Goal: Communication & Community: Participate in discussion

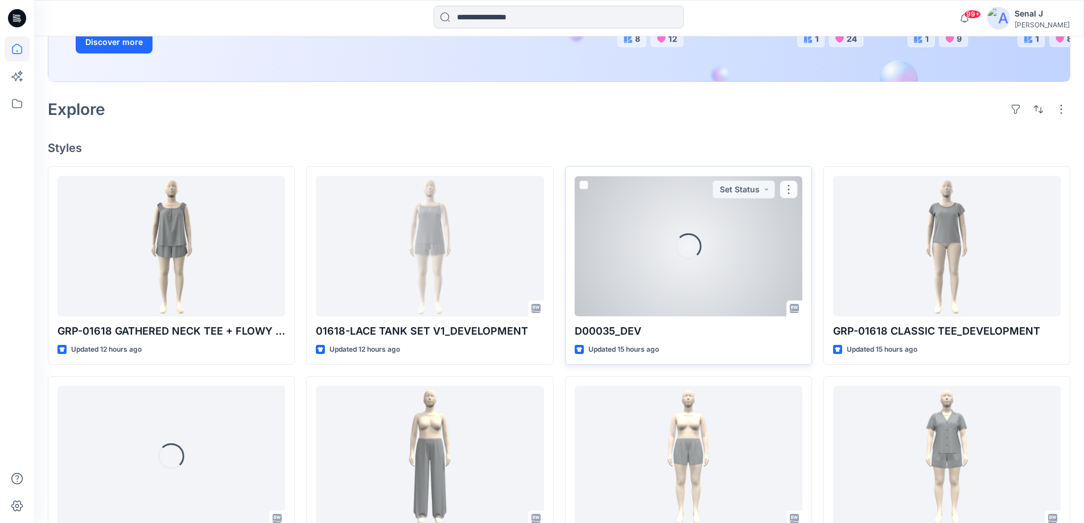
scroll to position [228, 0]
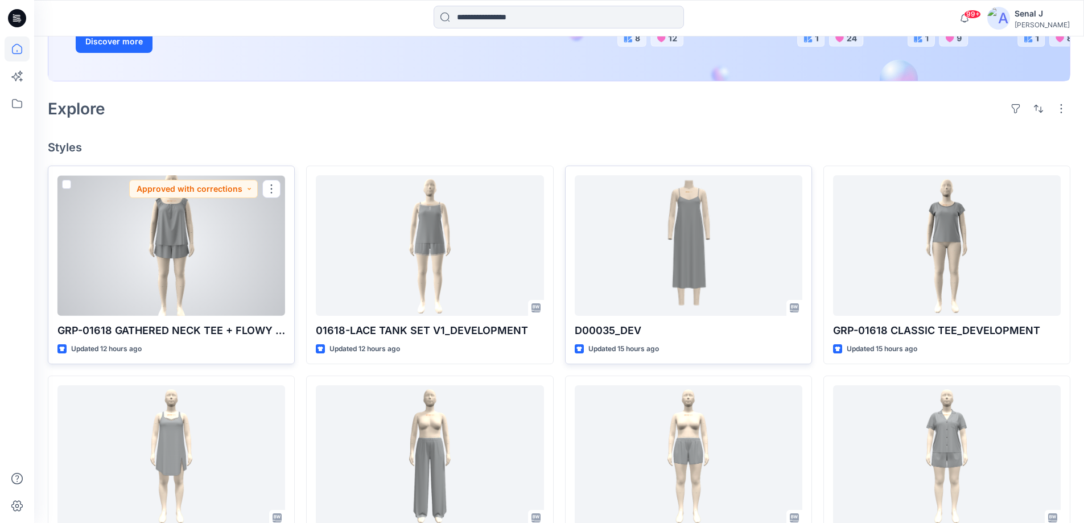
click at [192, 240] on div at bounding box center [171, 245] width 228 height 141
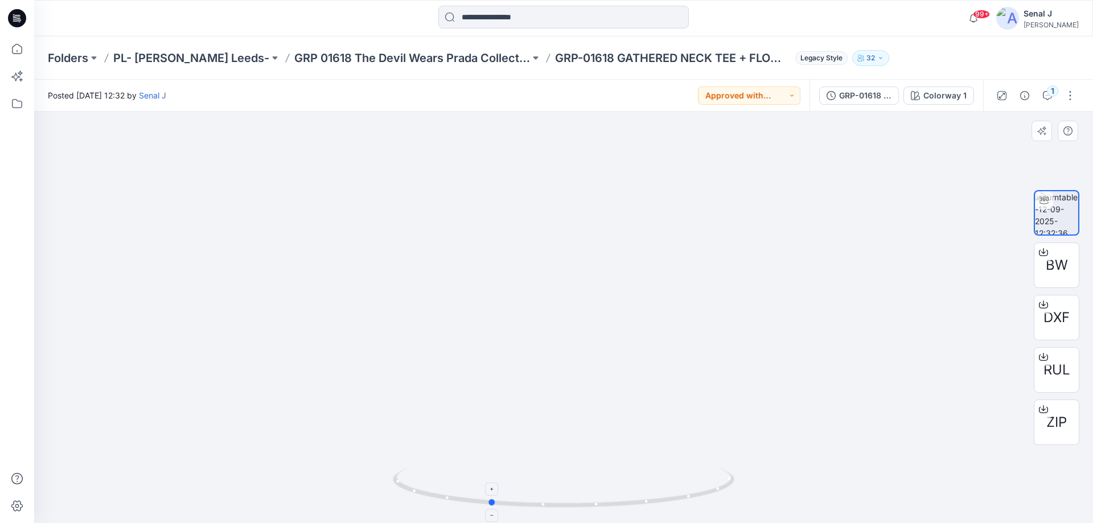
drag, startPoint x: 712, startPoint y: 489, endPoint x: 639, endPoint y: 482, distance: 73.8
click at [638, 485] on icon at bounding box center [565, 489] width 344 height 43
drag, startPoint x: 736, startPoint y: 485, endPoint x: 821, endPoint y: 478, distance: 84.6
click at [821, 478] on div at bounding box center [563, 318] width 1059 height 412
click at [11, 54] on icon at bounding box center [17, 48] width 25 height 25
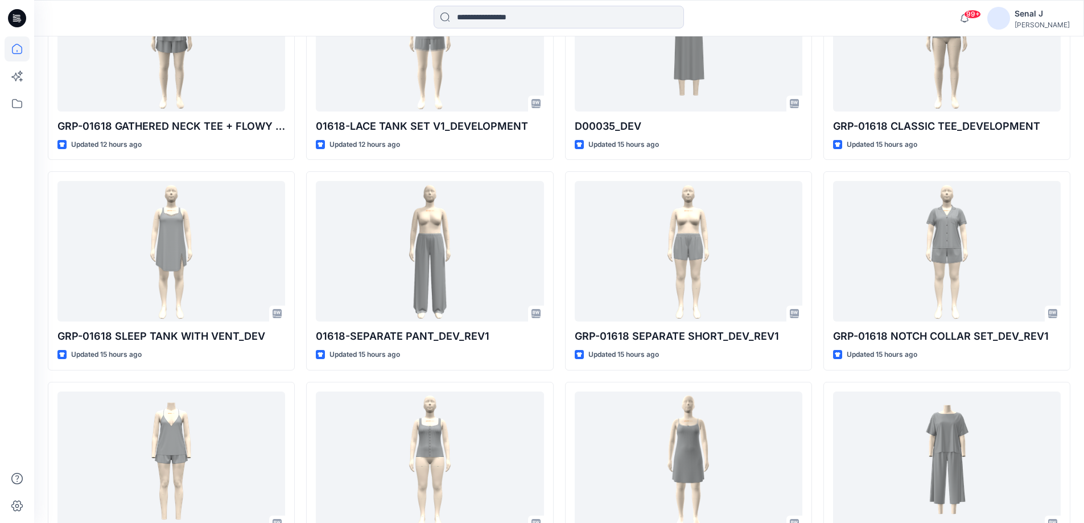
scroll to position [316, 0]
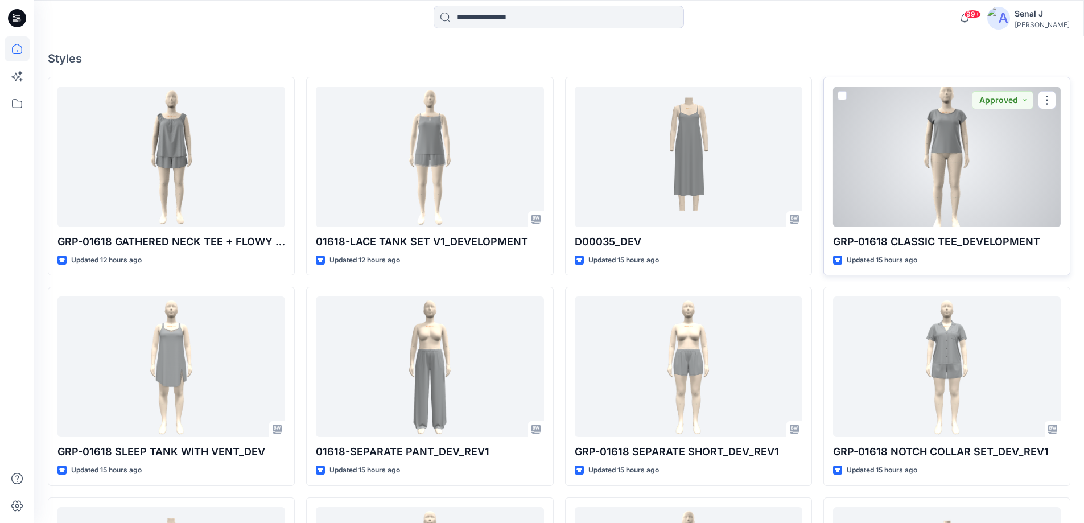
click at [967, 155] on div at bounding box center [947, 157] width 228 height 141
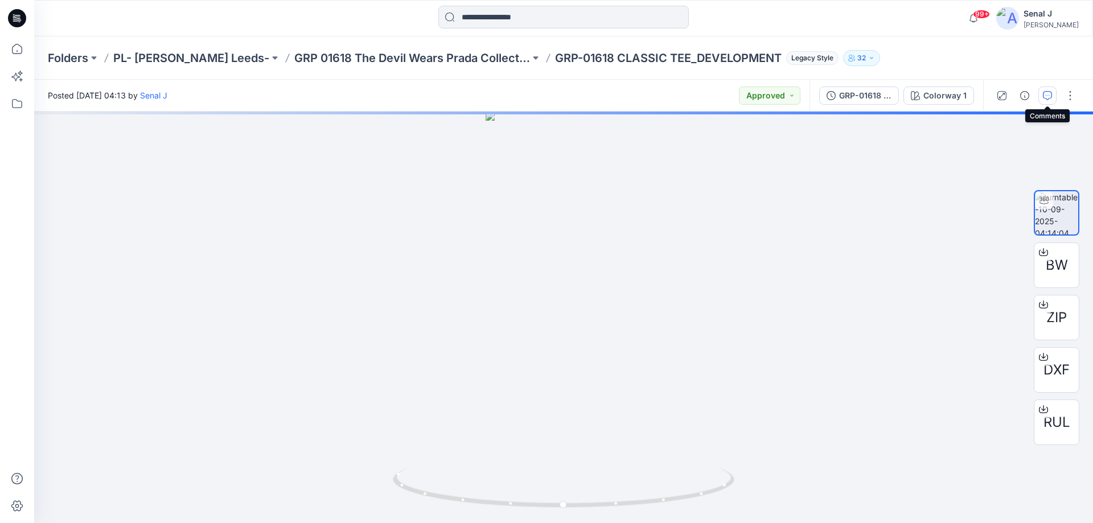
click at [1048, 94] on icon "button" at bounding box center [1047, 95] width 9 height 9
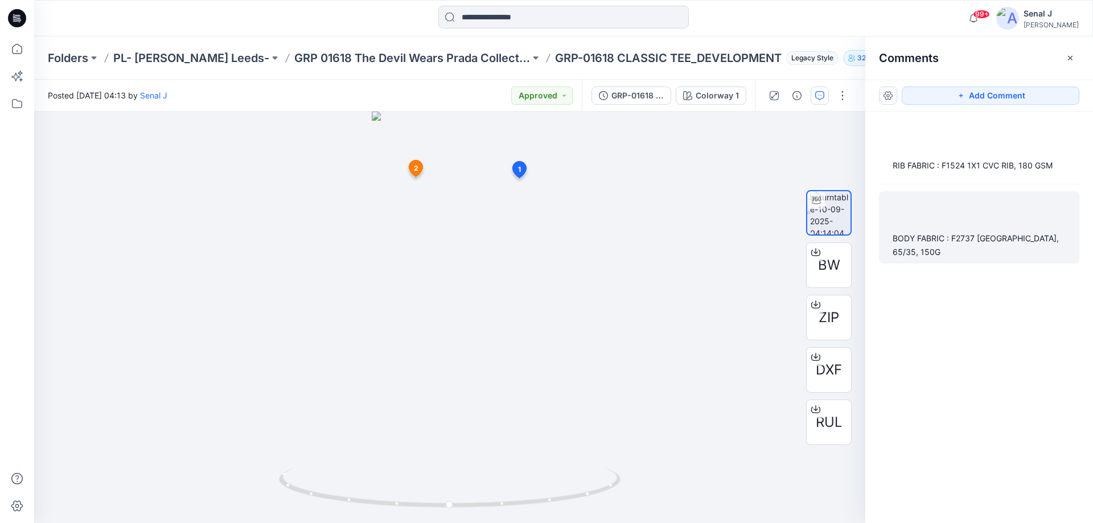
click at [991, 235] on div "BODY FABRIC : F2737 [GEOGRAPHIC_DATA], 65/35, 150G" at bounding box center [978, 245] width 173 height 27
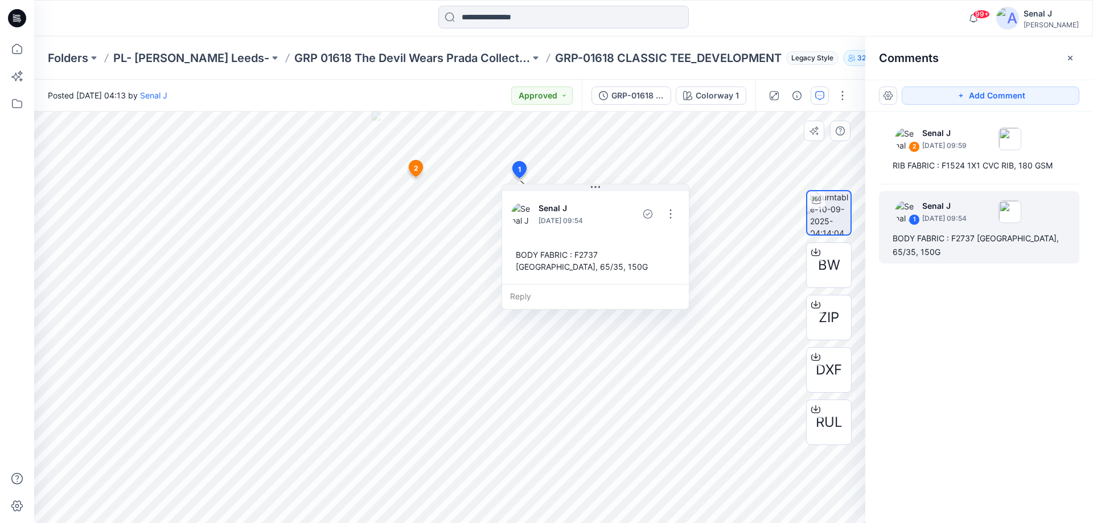
click at [595, 261] on div "BODY FABRIC : F2737 [GEOGRAPHIC_DATA], 65/35, 150G" at bounding box center [595, 260] width 168 height 33
click at [599, 268] on div "BODY FABRIC : F2737 [GEOGRAPHIC_DATA], 65/35, 150G" at bounding box center [595, 260] width 168 height 33
drag, startPoint x: 599, startPoint y: 268, endPoint x: 513, endPoint y: 241, distance: 89.5
click at [513, 241] on div "Senal J September 10, 2025 09:54 BODY FABRIC : F2737 POLY RAYON JERSEY, 65/35, …" at bounding box center [595, 236] width 187 height 95
copy div "BODY FABRIC : F2737 POLY RAYON JERSEY, 65/35, 150G Reply 2 Senal J September 10…"
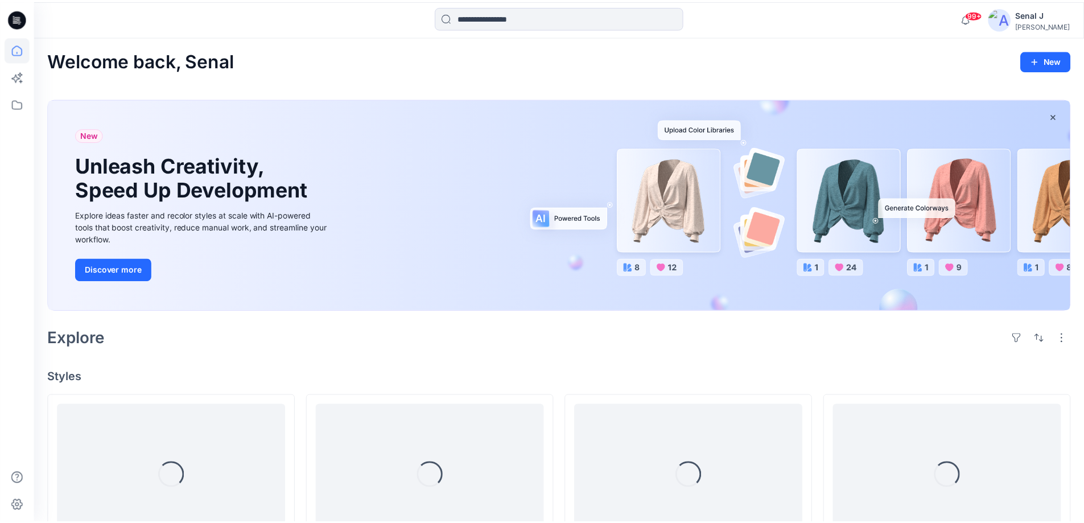
scroll to position [316, 0]
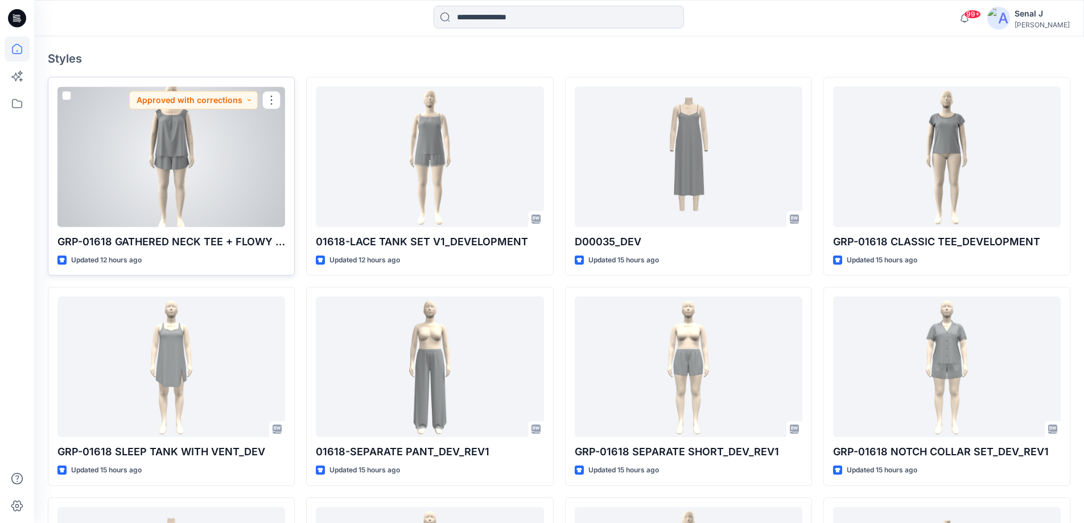
click at [149, 152] on div at bounding box center [171, 157] width 228 height 141
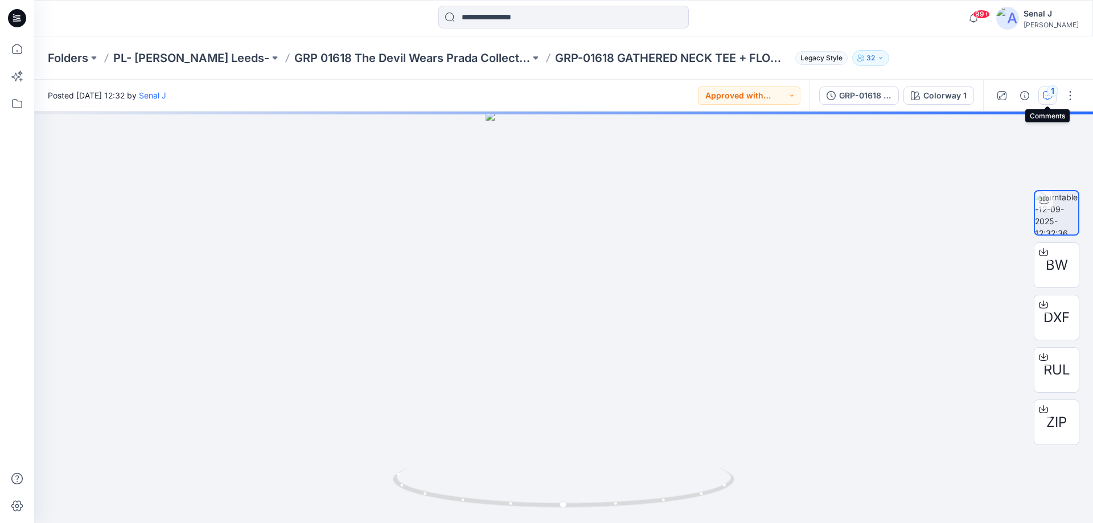
click at [1050, 96] on div "1" at bounding box center [1052, 90] width 11 height 11
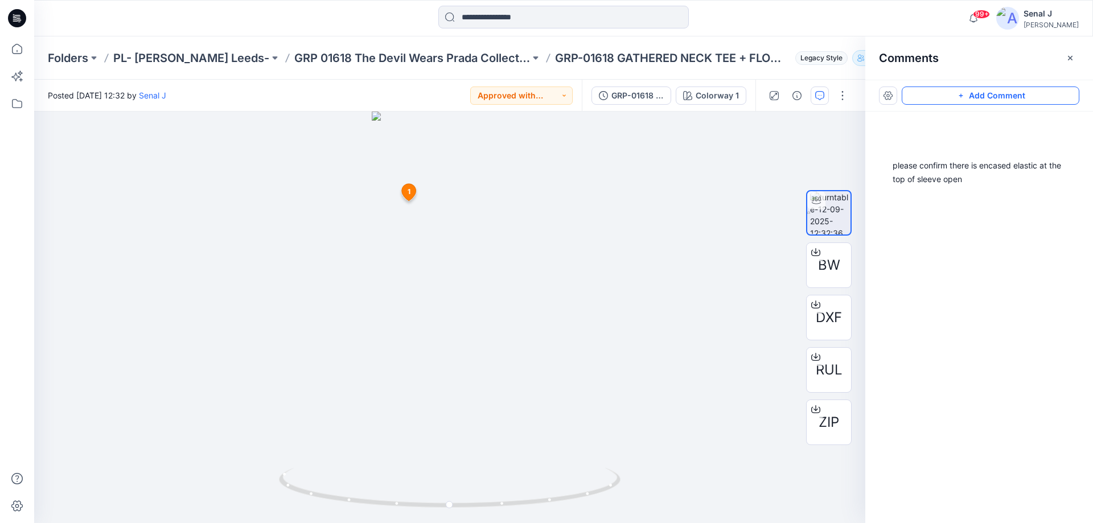
click at [1019, 97] on button "Add Comment" at bounding box center [991, 96] width 178 height 18
click at [512, 181] on div "2 1 JL Jessica Lisa September 12, 2025 19:23 please confirm there is encased el…" at bounding box center [449, 318] width 831 height 412
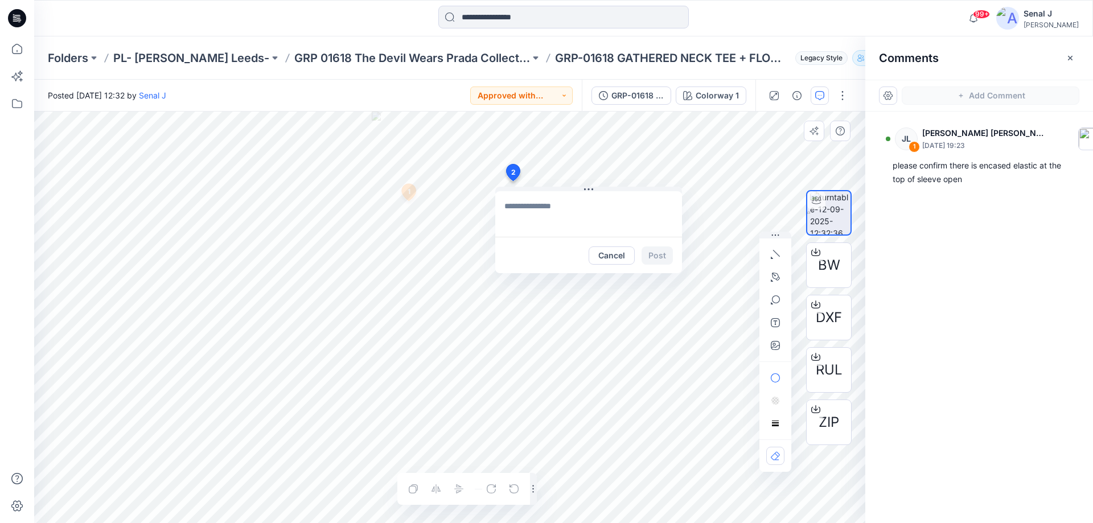
type textarea "**********"
click at [658, 256] on button "Post" at bounding box center [656, 255] width 31 height 18
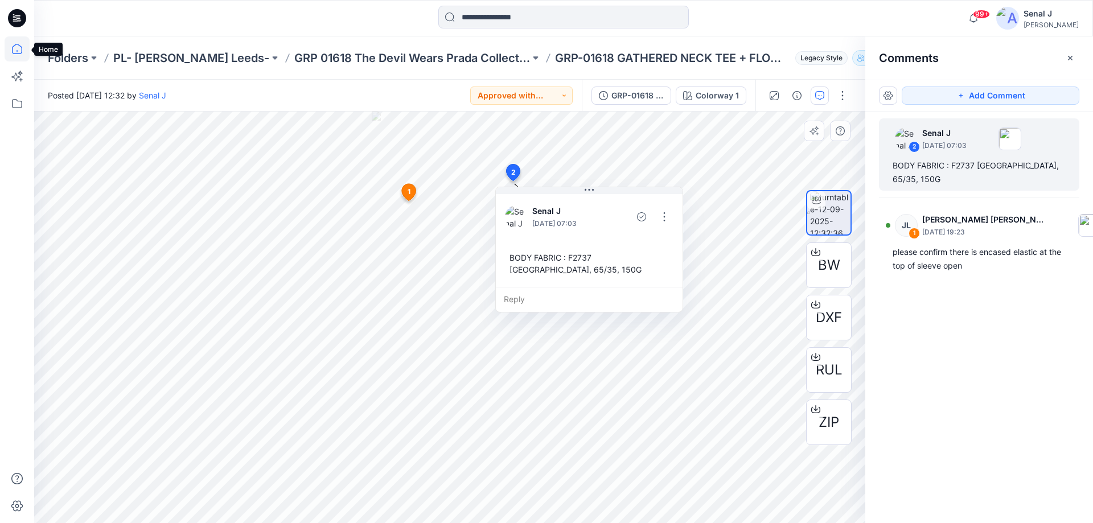
click at [14, 50] on icon at bounding box center [17, 48] width 25 height 25
